Goal: Information Seeking & Learning: Learn about a topic

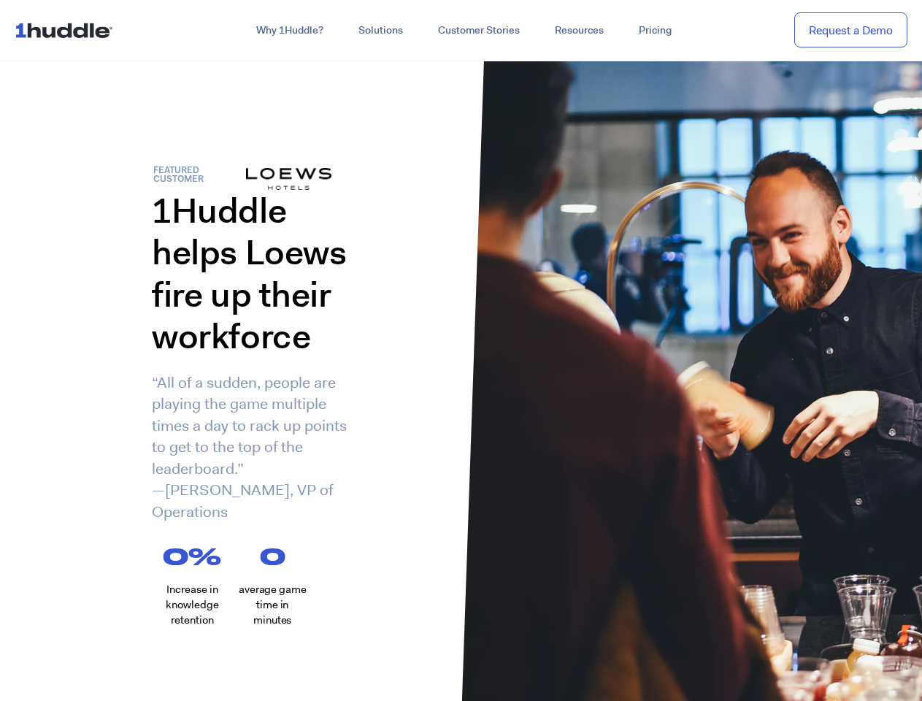
click at [461, 350] on div "1Huddle helps Loews fire up their workforce “All of a sudden, people are playin…" at bounding box center [230, 367] width 461 height 355
click at [288, 31] on link "Why 1Huddle?" at bounding box center [290, 31] width 102 height 26
click at [380, 31] on link "Solutions" at bounding box center [381, 31] width 80 height 26
click at [578, 31] on link "Resources" at bounding box center [579, 31] width 84 height 26
